Goal: Complete application form

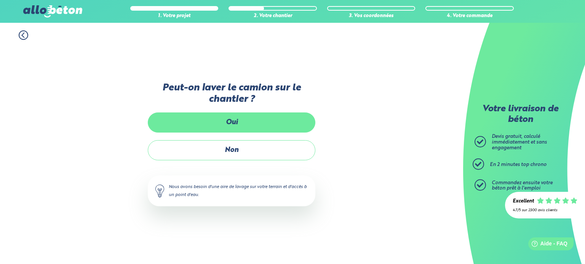
click at [261, 114] on label "Oui" at bounding box center [231, 123] width 167 height 20
click at [0, 0] on input "Oui" at bounding box center [0, 0] width 0 height 0
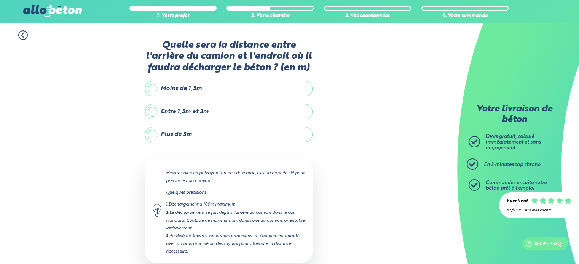
click at [228, 106] on label "Entre 1,5m et 3m" at bounding box center [228, 111] width 167 height 15
click at [0, 0] on input "Entre 1,5m et 3m" at bounding box center [0, 0] width 0 height 0
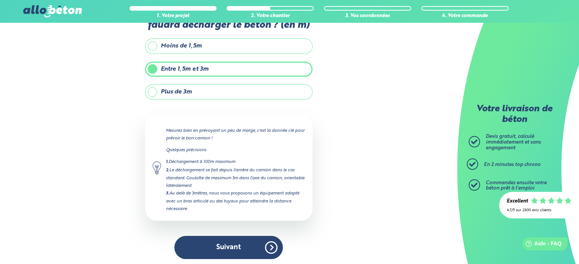
scroll to position [43, 0]
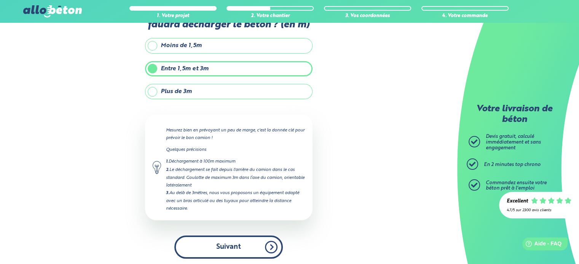
click at [239, 242] on button "Suivant" at bounding box center [228, 247] width 108 height 23
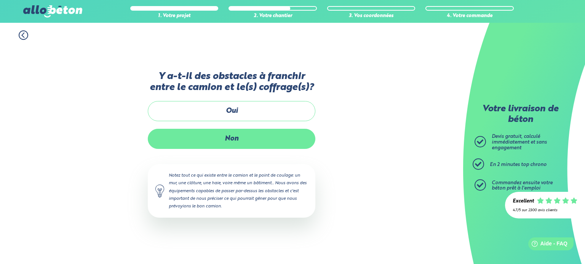
click at [235, 132] on label "Non" at bounding box center [231, 139] width 167 height 20
click at [0, 0] on input "Non" at bounding box center [0, 0] width 0 height 0
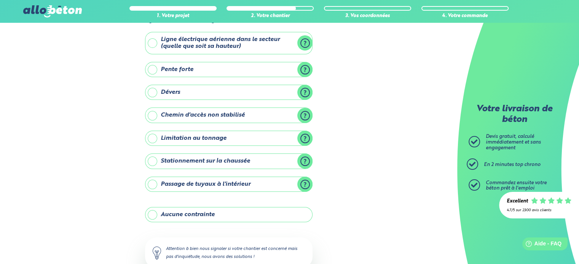
scroll to position [76, 0]
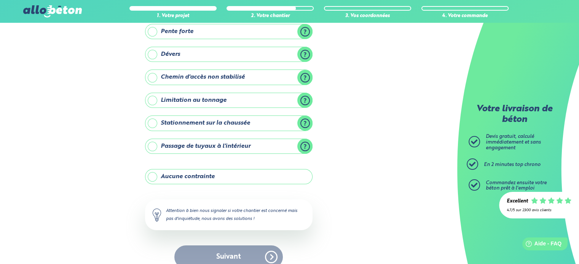
click at [251, 126] on label "Stationnement sur la chaussée" at bounding box center [228, 123] width 167 height 15
click at [0, 0] on input "Stationnement sur la chaussée" at bounding box center [0, 0] width 0 height 0
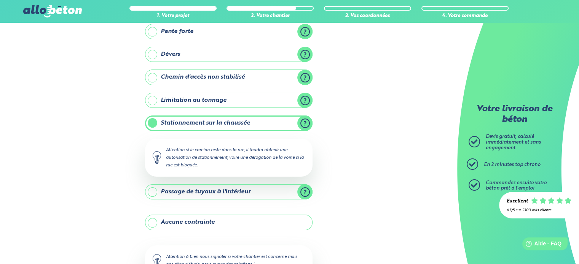
scroll to position [114, 0]
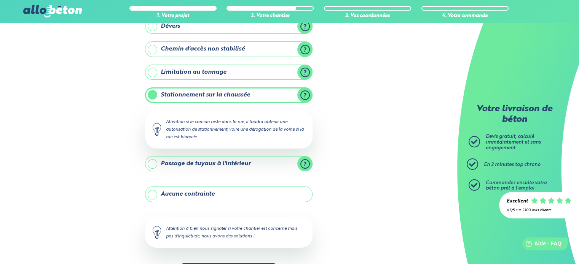
click at [220, 249] on div "Y-a t-il des contraintes particulières pour votre chantier ? Ligne électrique a…" at bounding box center [228, 115] width 167 height 358
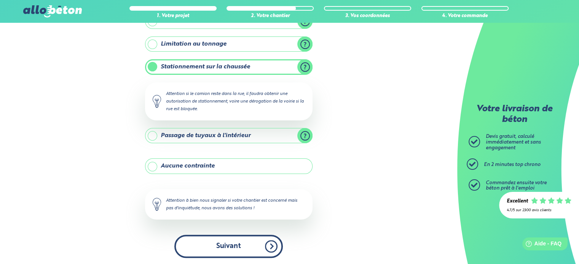
click at [222, 246] on button "Suivant" at bounding box center [228, 246] width 108 height 23
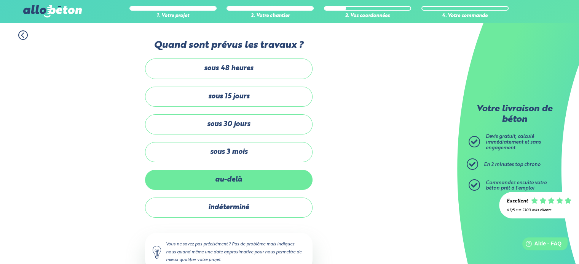
click at [267, 180] on label "au-delà" at bounding box center [228, 180] width 167 height 20
click at [0, 0] on input "au-delà" at bounding box center [0, 0] width 0 height 0
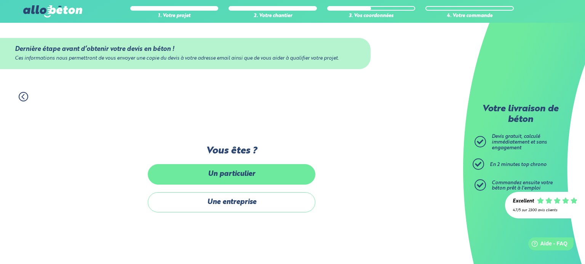
click at [262, 182] on label "Un particulier" at bounding box center [231, 174] width 167 height 20
click at [0, 0] on input "Un particulier" at bounding box center [0, 0] width 0 height 0
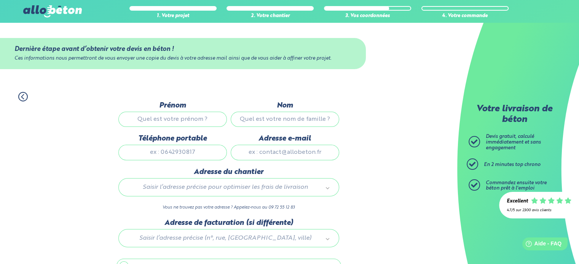
click at [165, 119] on input "Prénom" at bounding box center [172, 119] width 108 height 15
type input "Marine"
type input "[PERSON_NAME]"
type input "0677159791"
type input "[EMAIL_ADDRESS][DOMAIN_NAME]"
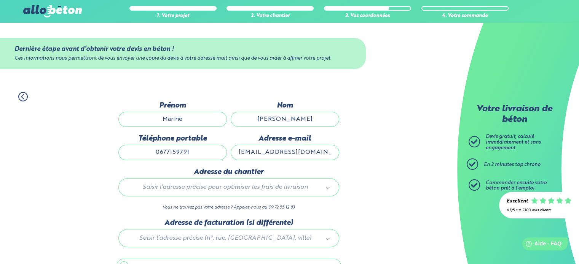
type input "[GEOGRAPHIC_DATA]"
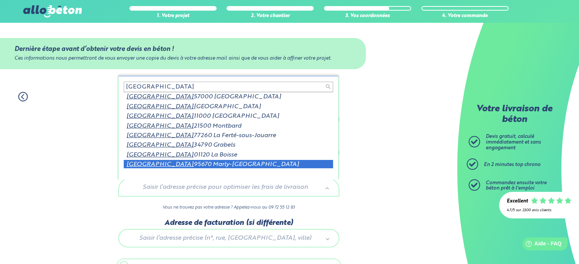
scroll to position [1, 0]
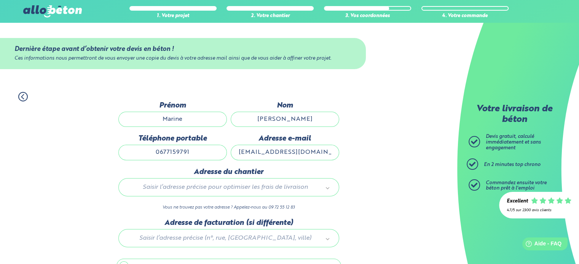
drag, startPoint x: 152, startPoint y: 150, endPoint x: 158, endPoint y: 150, distance: 5.7
click at [158, 150] on input "0677159791" at bounding box center [172, 152] width 108 height 15
drag, startPoint x: 156, startPoint y: 150, endPoint x: 208, endPoint y: 147, distance: 51.5
click at [209, 147] on input "0677159791" at bounding box center [172, 152] width 108 height 15
type input "0750456217"
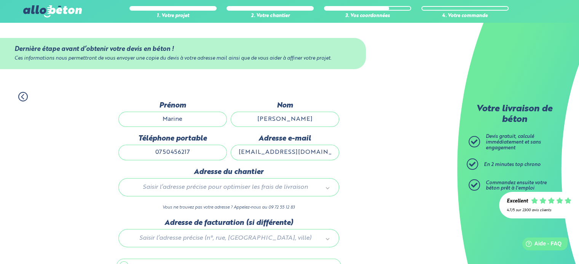
drag, startPoint x: 328, startPoint y: 148, endPoint x: 240, endPoint y: 148, distance: 88.7
click at [240, 148] on input "[EMAIL_ADDRESS][DOMAIN_NAME]" at bounding box center [285, 152] width 108 height 15
type input "[EMAIL_ADDRESS][DOMAIN_NAME]"
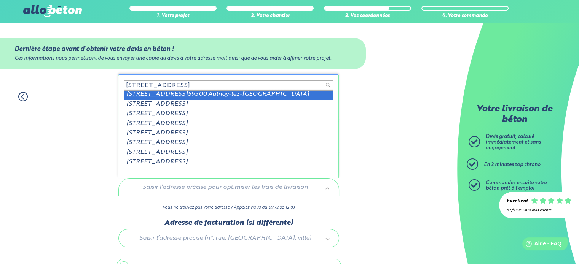
type input "[STREET_ADDRESS]"
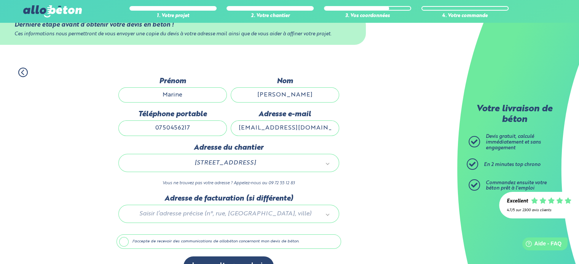
scroll to position [43, 0]
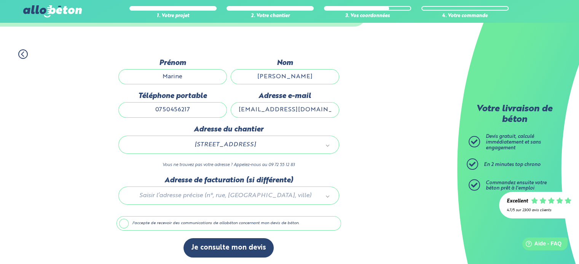
click at [121, 225] on label "J'accepte de recevoir des communications de allobéton concernant mon devis de b…" at bounding box center [228, 224] width 225 height 14
click at [0, 0] on input "J'accepte de recevoir des communications de allobéton concernant mon devis de b…" at bounding box center [0, 0] width 0 height 0
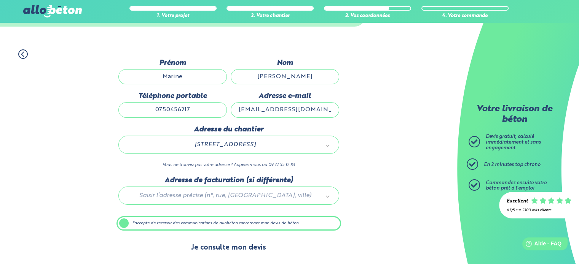
click at [219, 251] on button "Je consulte mon devis" at bounding box center [228, 248] width 90 height 19
